Goal: Information Seeking & Learning: Learn about a topic

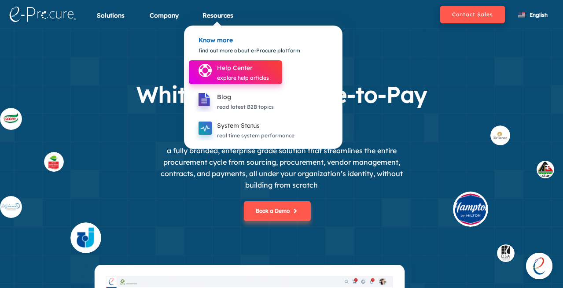
click at [249, 80] on div "explore help articles" at bounding box center [243, 78] width 52 height 10
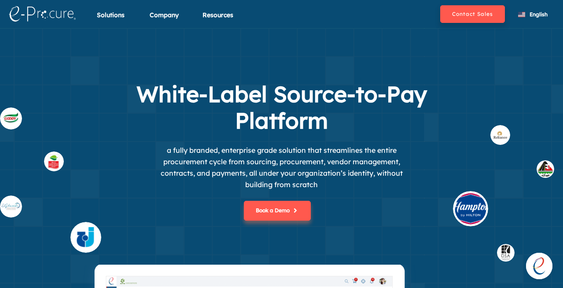
scroll to position [22, 0]
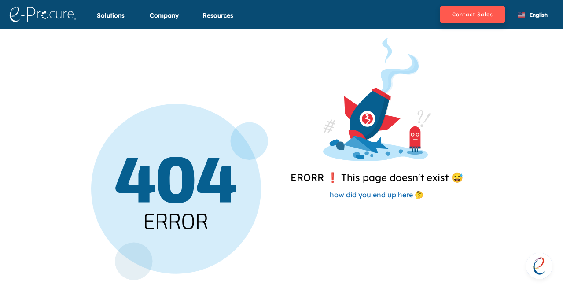
click at [348, 194] on span "how did you end up here 🤔" at bounding box center [377, 194] width 94 height 9
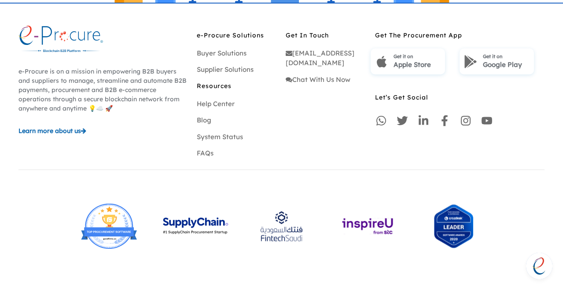
scroll to position [497, 0]
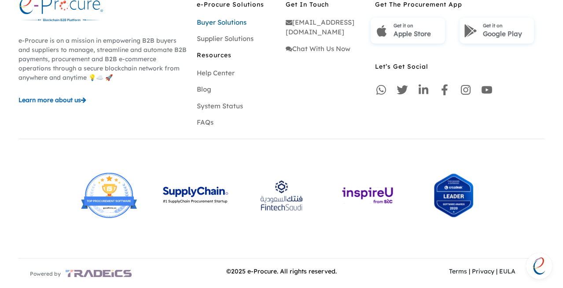
click at [224, 23] on link "Buyer Solutions" at bounding box center [222, 22] width 50 height 8
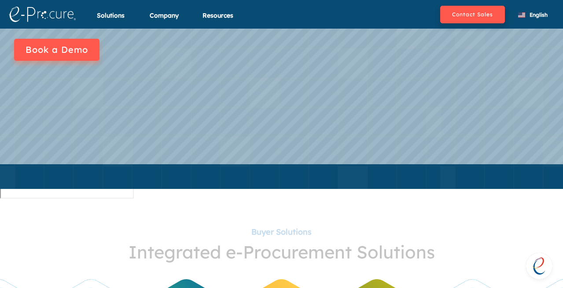
scroll to position [151, 0]
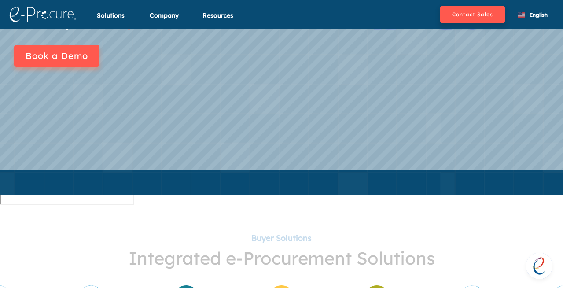
click at [54, 57] on button "Book a Demo" at bounding box center [56, 56] width 85 height 22
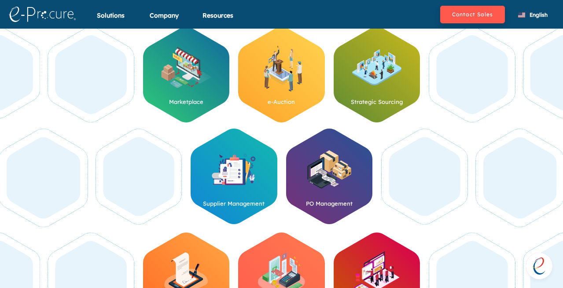
scroll to position [319, 0]
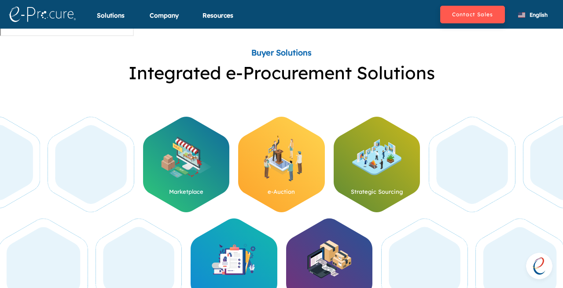
click at [202, 167] on img at bounding box center [186, 157] width 61 height 61
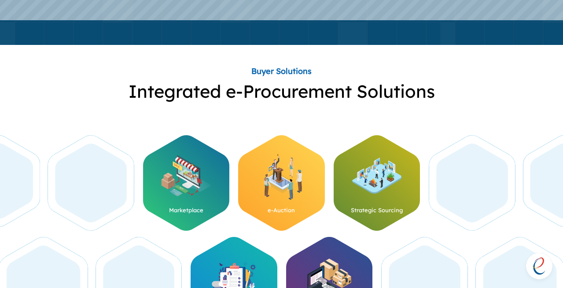
scroll to position [330, 0]
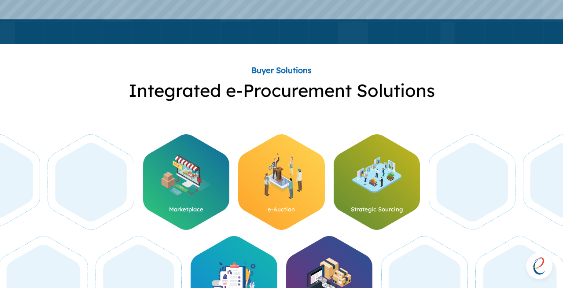
click at [278, 169] on img at bounding box center [281, 174] width 61 height 61
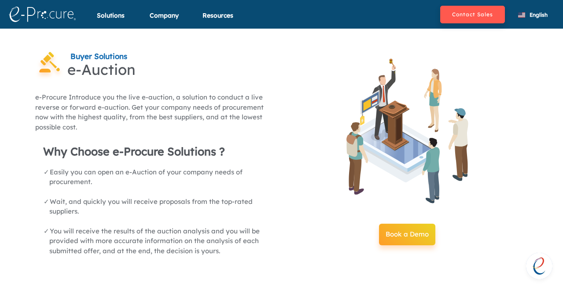
scroll to position [95, 0]
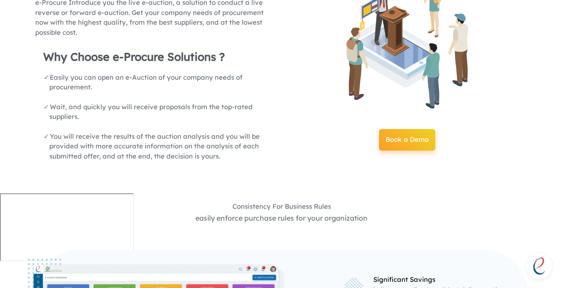
click at [278, 169] on div "Consistency For Business Rules easily enforce purchase rules for your organizat…" at bounding box center [281, 207] width 493 height 84
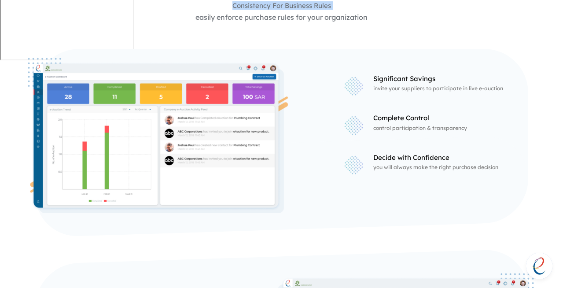
scroll to position [326, 0]
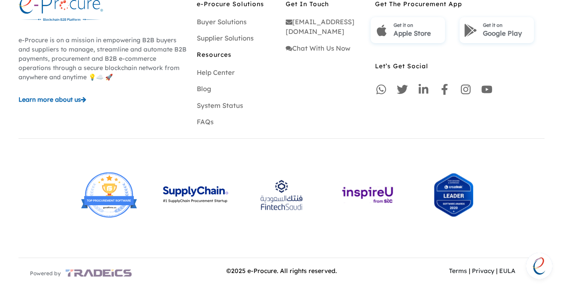
scroll to position [497, 0]
